Goal: Download file/media: Obtain a digital file from the website

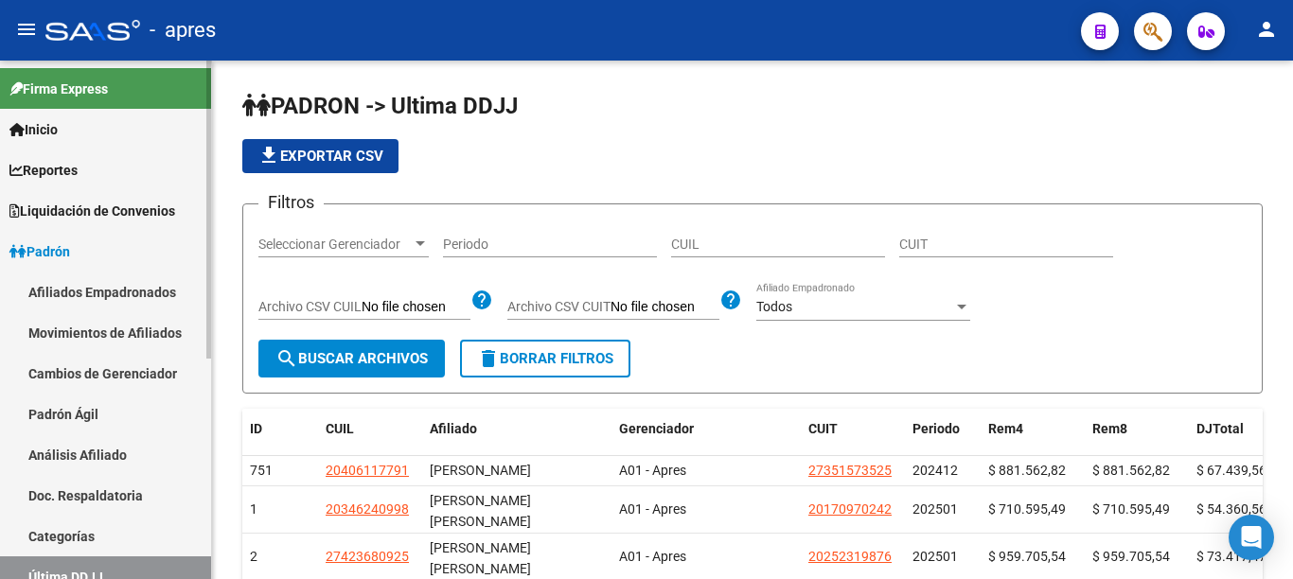
click at [49, 249] on span "Padrón" at bounding box center [39, 251] width 61 height 21
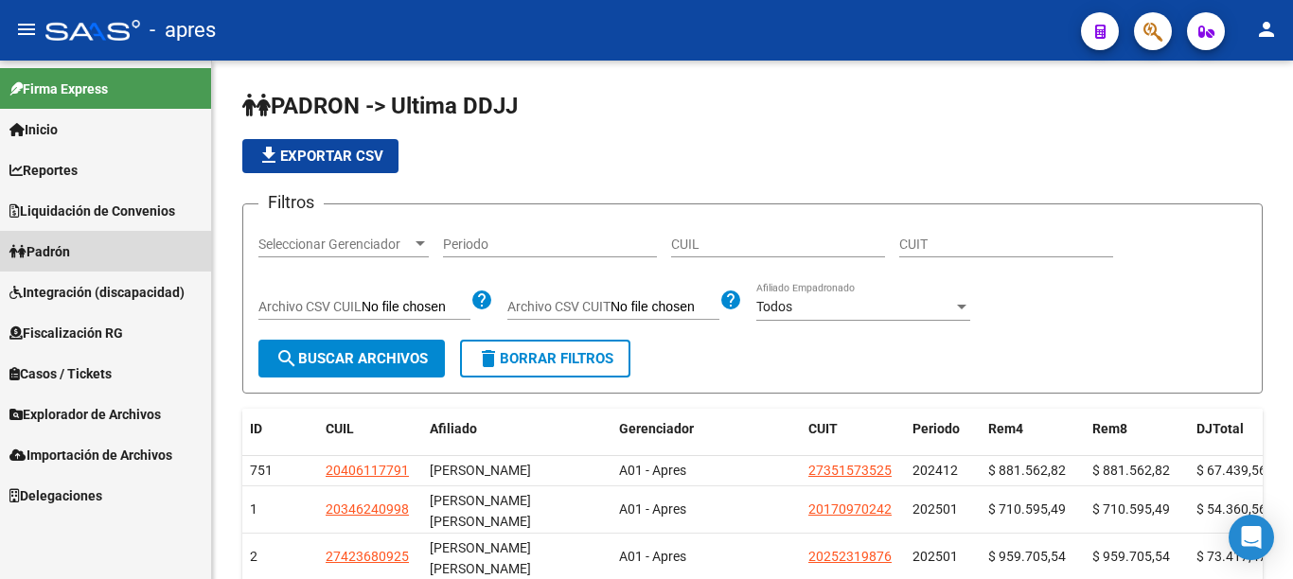
click at [49, 249] on span "Padrón" at bounding box center [39, 251] width 61 height 21
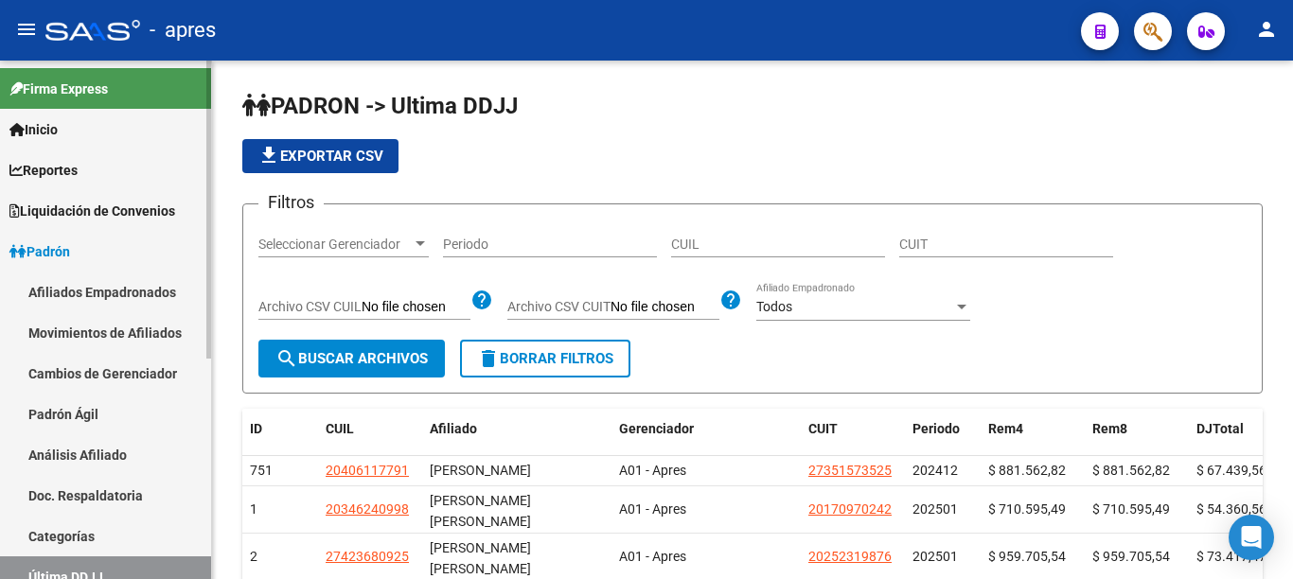
click at [55, 248] on span "Padrón" at bounding box center [39, 251] width 61 height 21
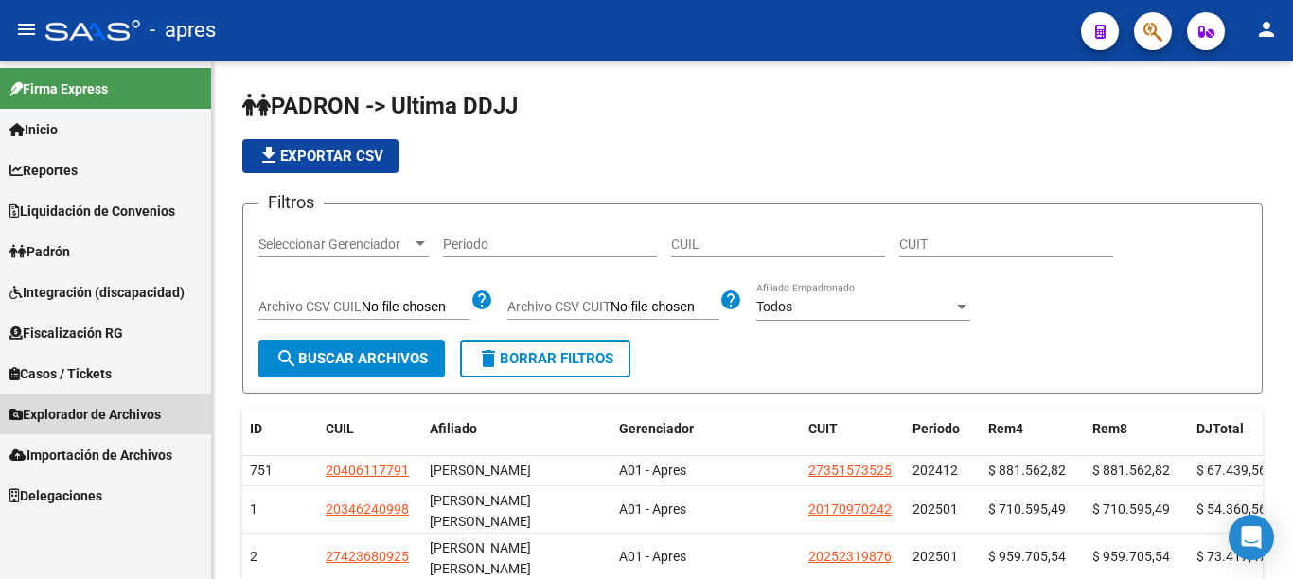
click at [103, 411] on span "Explorador de Archivos" at bounding box center [84, 414] width 151 height 21
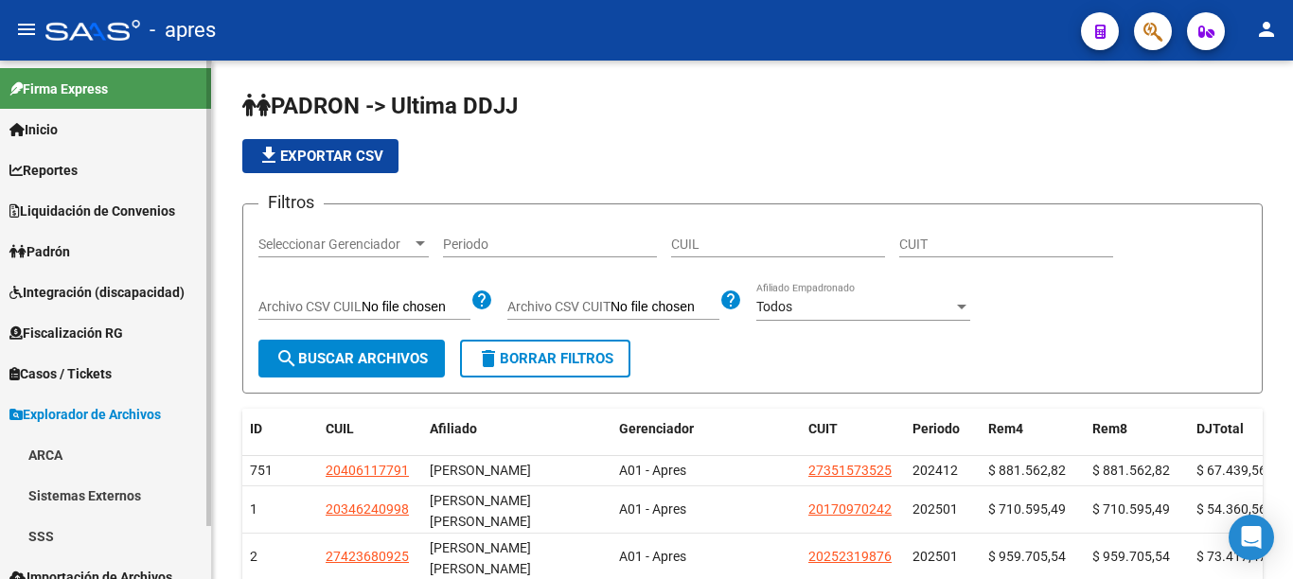
click at [44, 531] on link "SSS" at bounding box center [105, 536] width 211 height 41
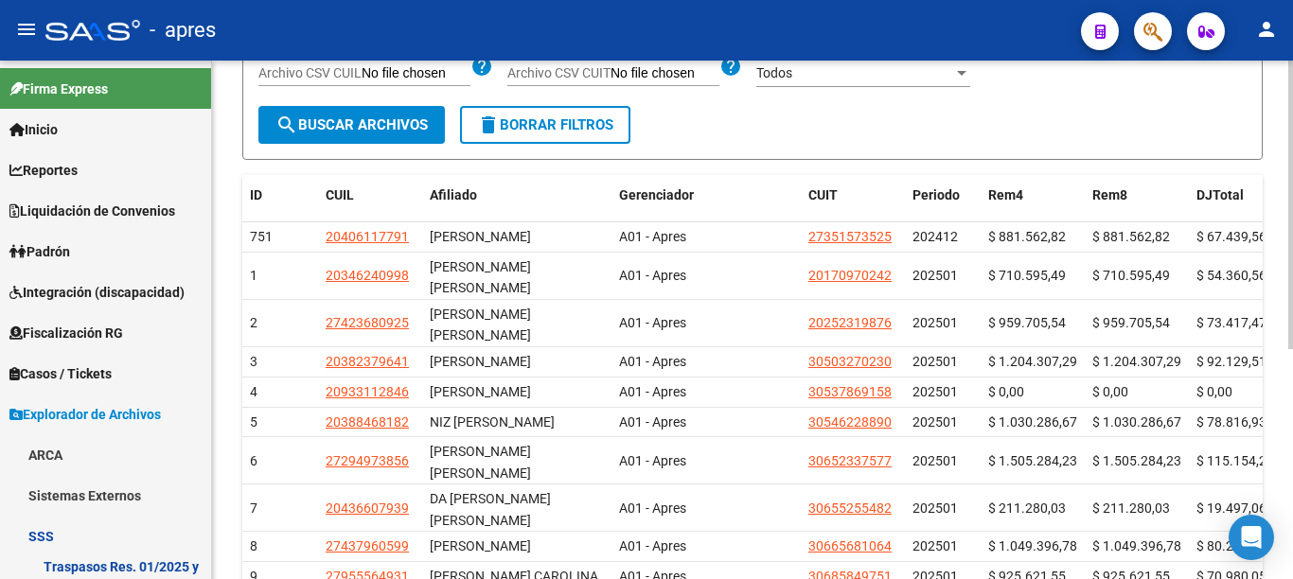
scroll to position [76, 0]
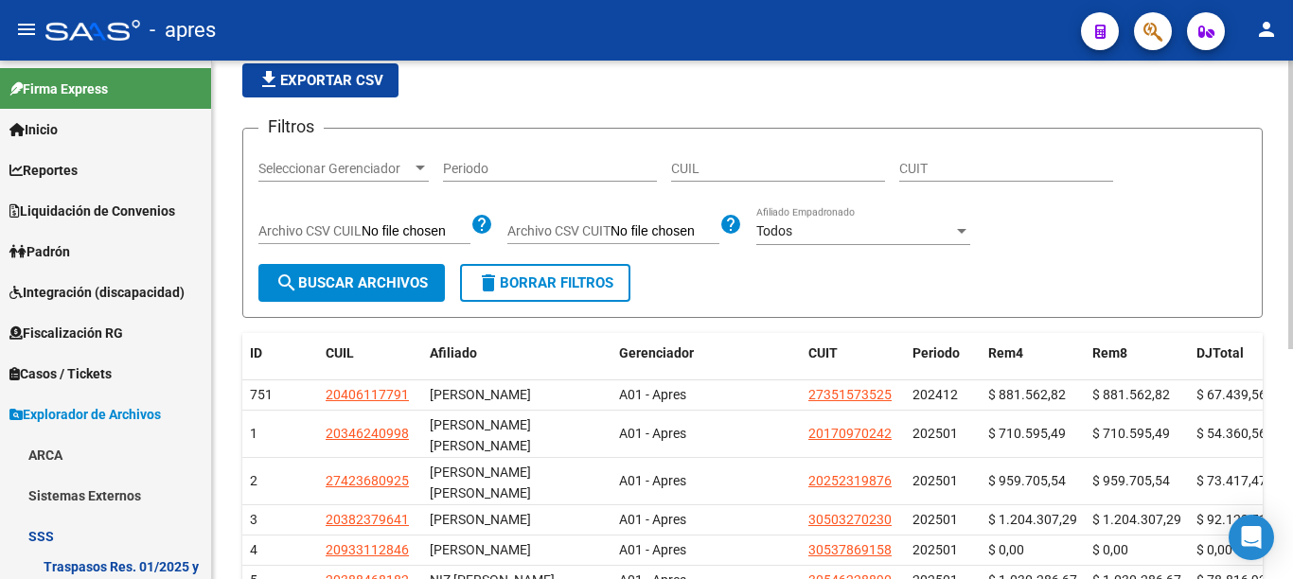
click at [1245, 135] on div "PADRON -> Ultima DDJJ file_download Exportar CSV Filtros Seleccionar Gerenciado…" at bounding box center [755, 425] width 1086 height 880
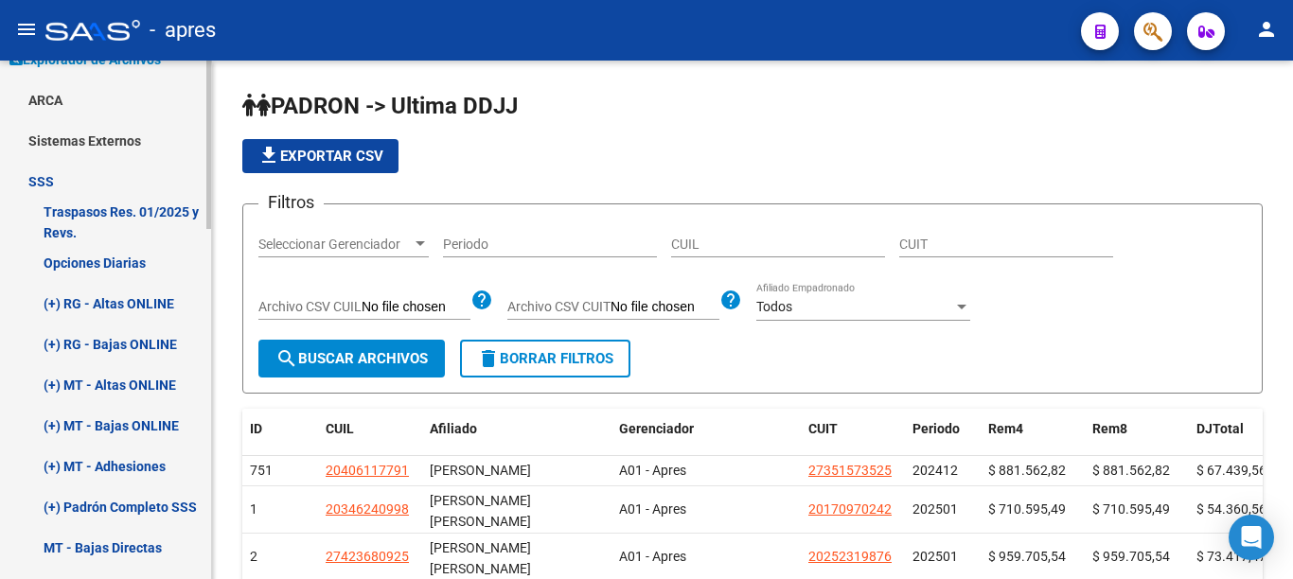
scroll to position [369, 0]
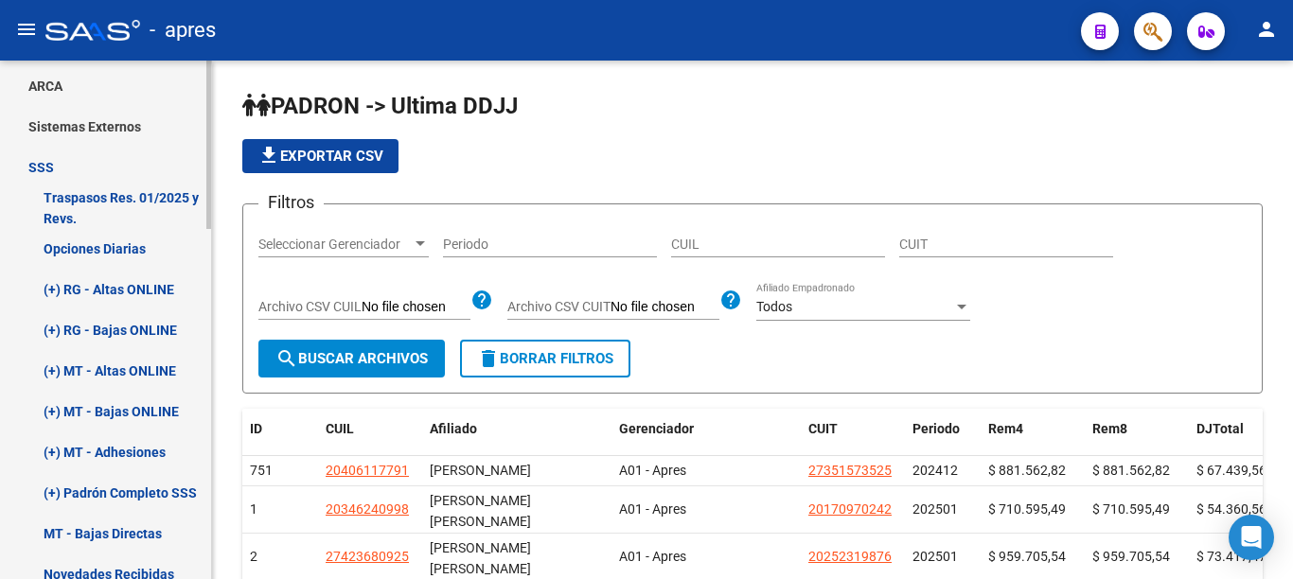
click at [208, 229] on div at bounding box center [208, 145] width 5 height 168
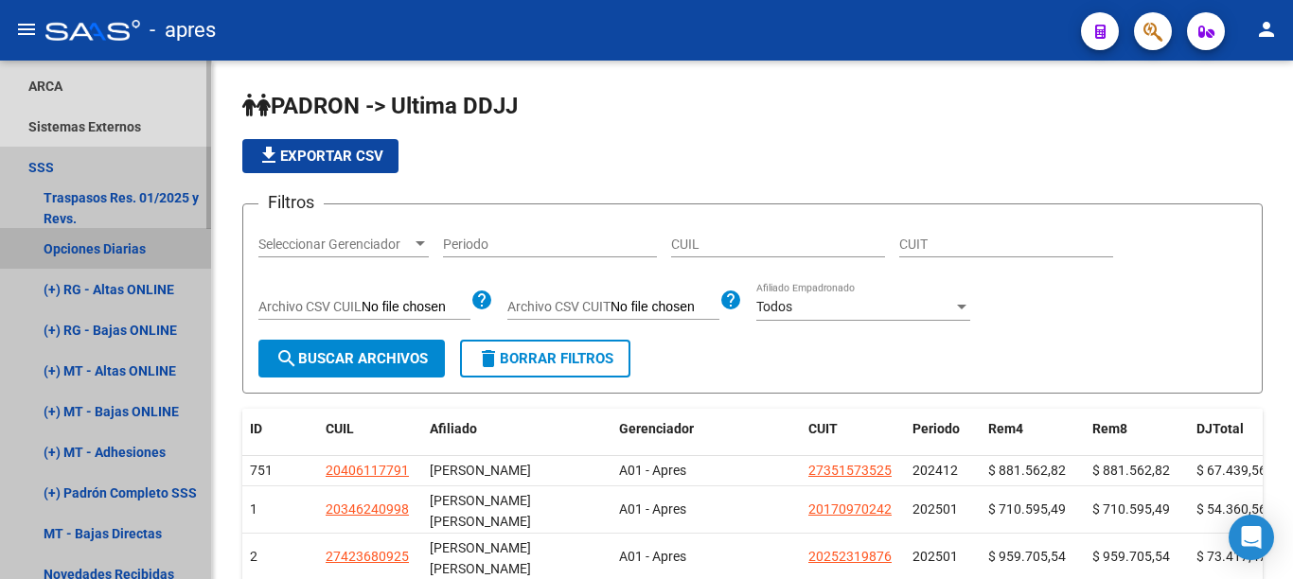
click at [131, 247] on link "Opciones Diarias" at bounding box center [105, 248] width 211 height 41
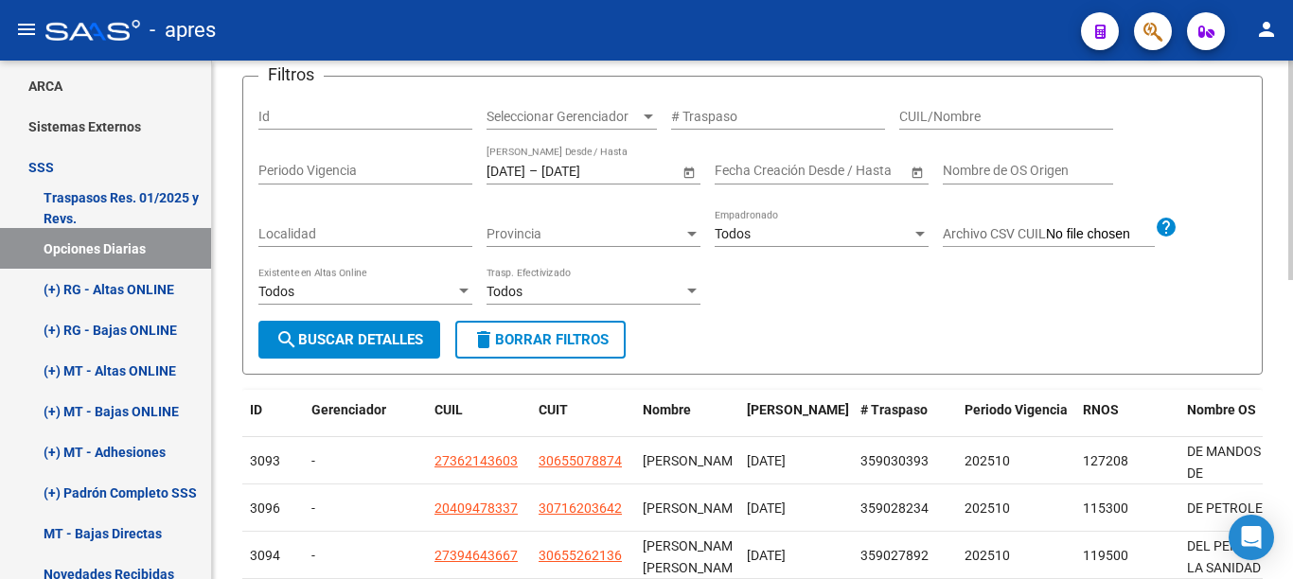
click at [1292, 280] on div at bounding box center [1290, 171] width 5 height 220
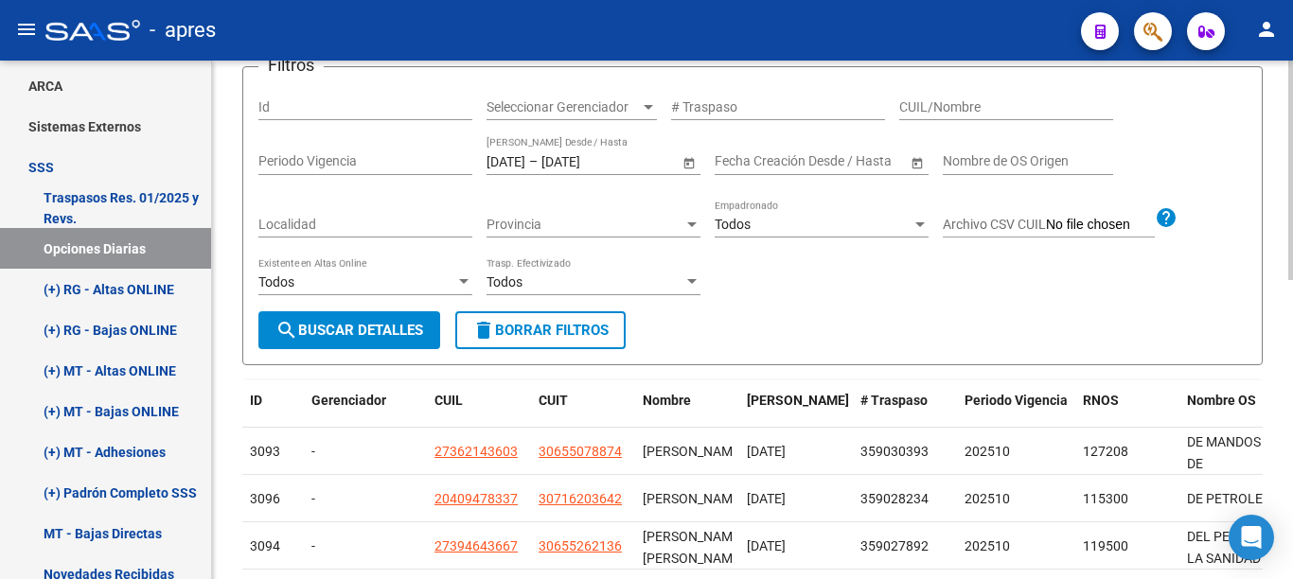
click at [362, 327] on span "search Buscar Detalles" at bounding box center [349, 330] width 148 height 17
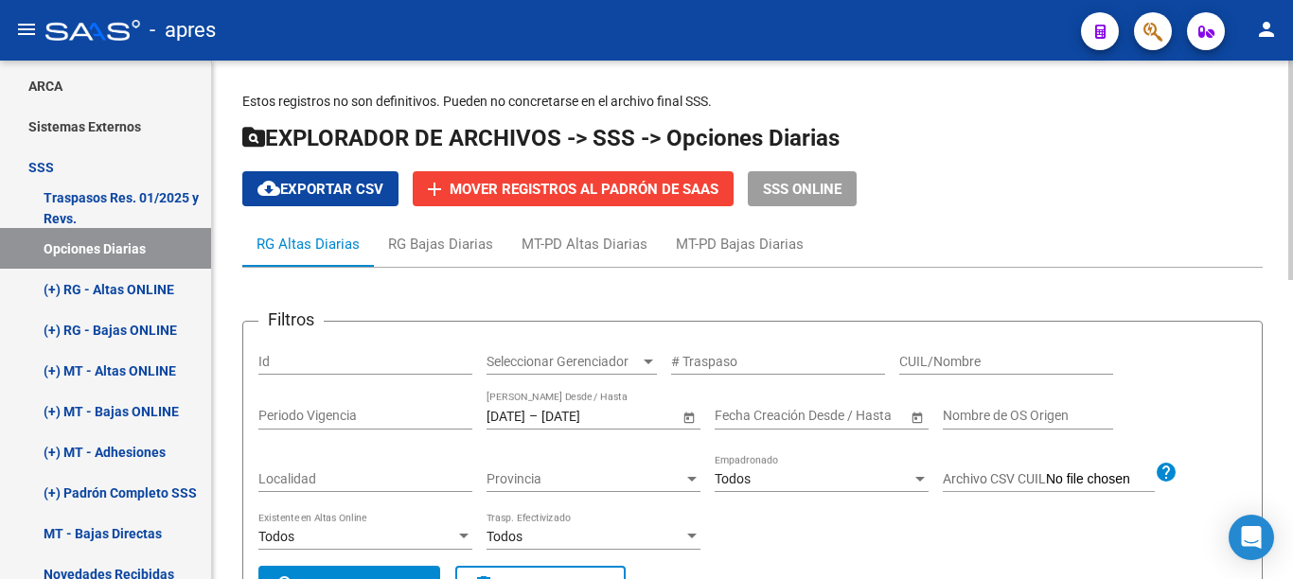
click at [347, 195] on span "cloud_download Exportar CSV" at bounding box center [320, 189] width 126 height 17
click at [120, 452] on link "(+) MT - Adhesiones" at bounding box center [105, 452] width 211 height 41
